Goal: Information Seeking & Learning: Learn about a topic

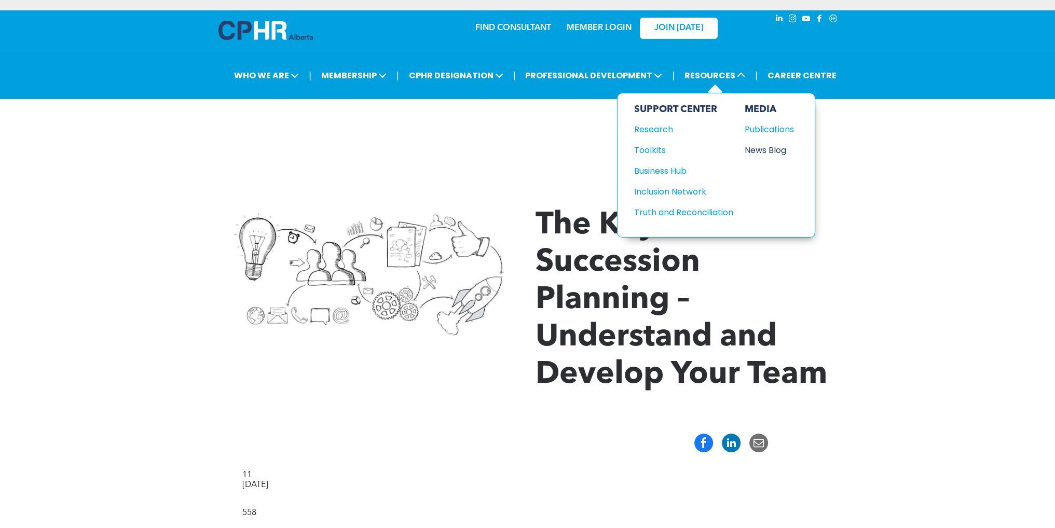
click at [765, 149] on div "News Blog" at bounding box center [767, 150] width 45 height 13
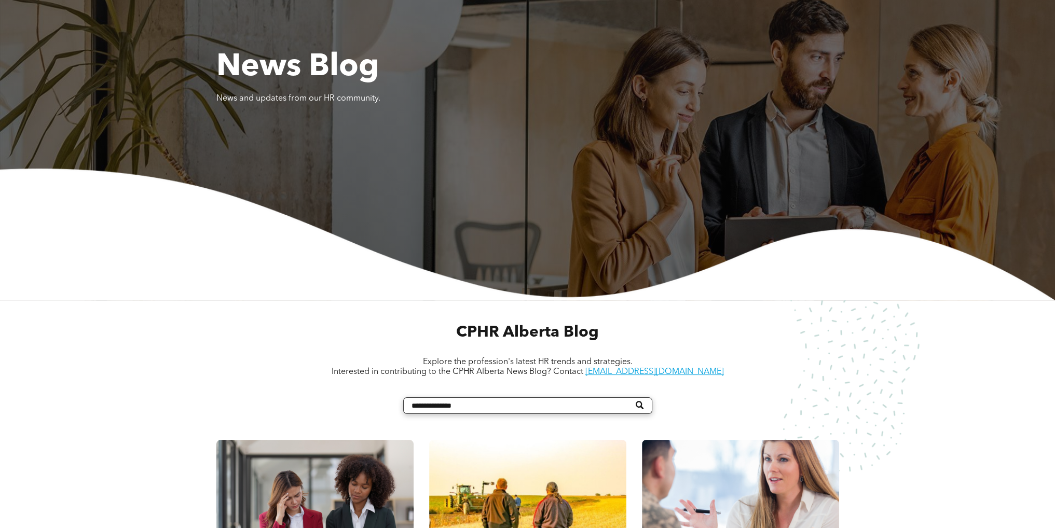
scroll to position [311, 0]
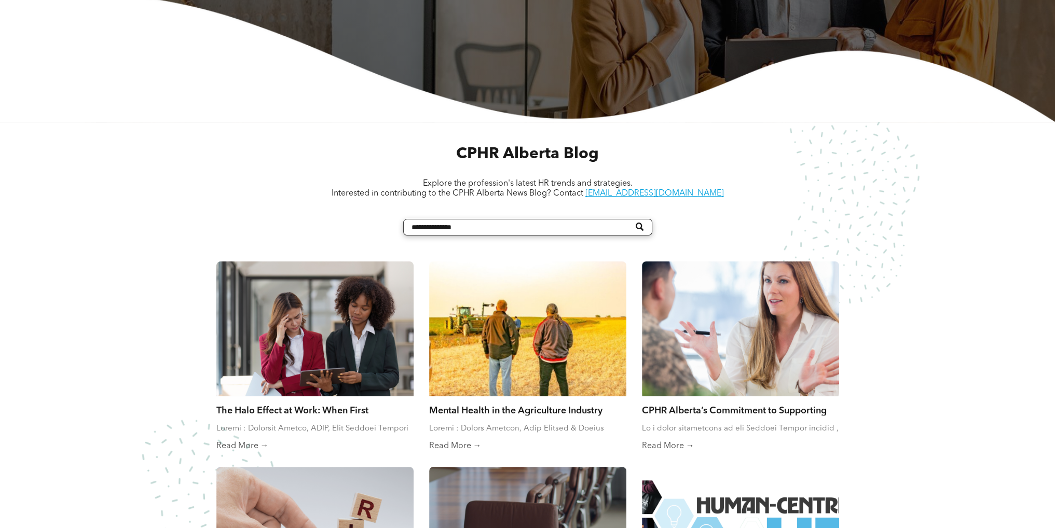
click at [455, 227] on input "Search" at bounding box center [527, 227] width 249 height 17
type input "**********"
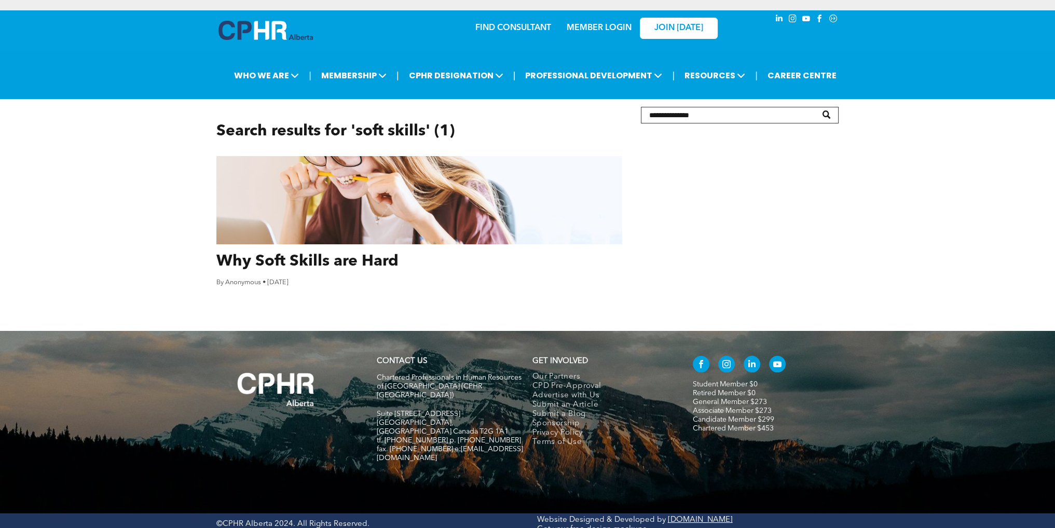
click at [268, 261] on link "Why Soft Skills are Hard" at bounding box center [419, 261] width 406 height 19
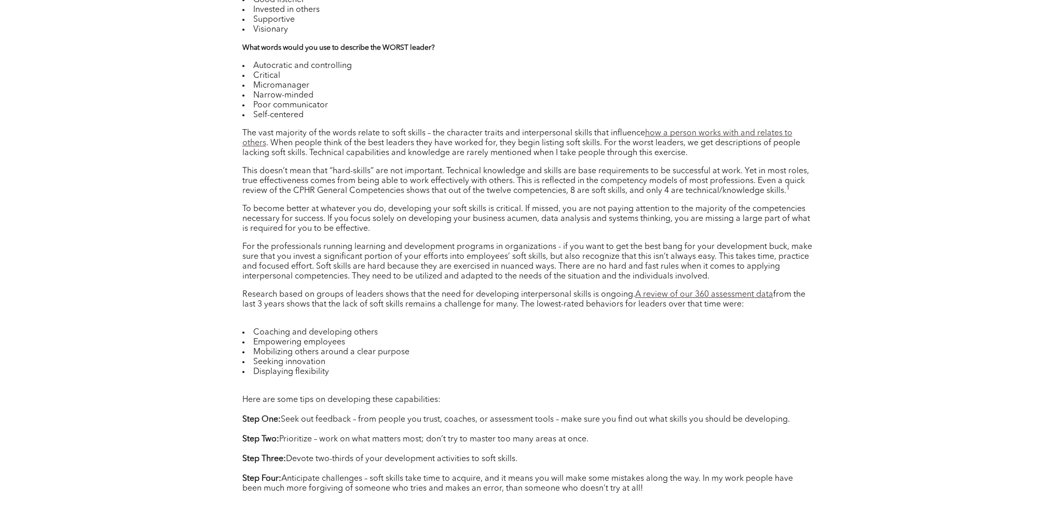
scroll to position [934, 0]
